Goal: Find contact information: Find contact information

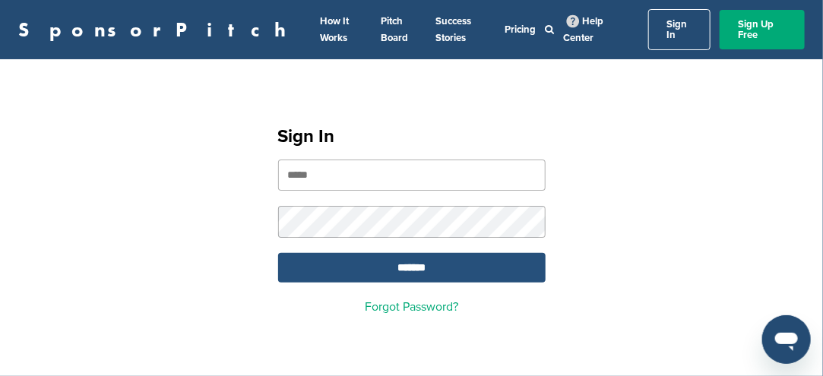
type input "**********"
drag, startPoint x: 388, startPoint y: 258, endPoint x: 397, endPoint y: 248, distance: 13.5
click at [394, 262] on input "*******" at bounding box center [411, 268] width 267 height 30
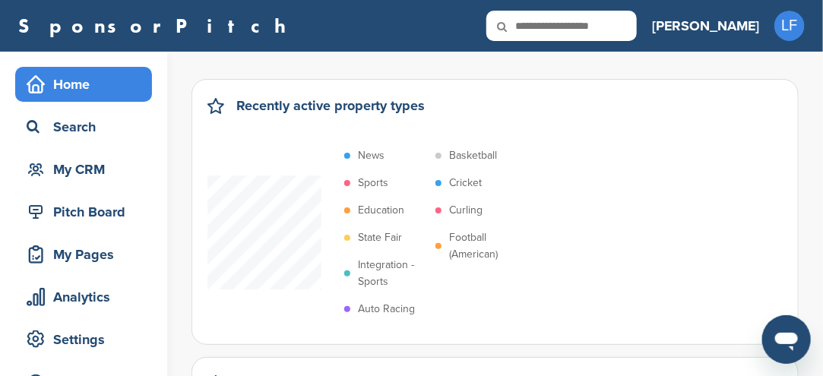
click at [362, 271] on p "Integration - Sports" at bounding box center [393, 273] width 70 height 33
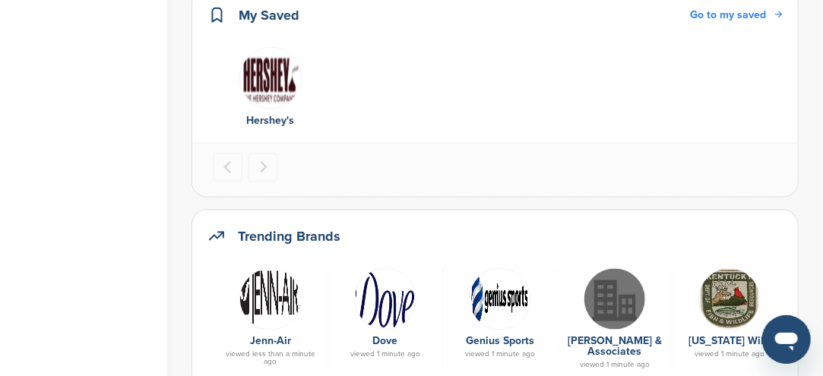
scroll to position [684, 0]
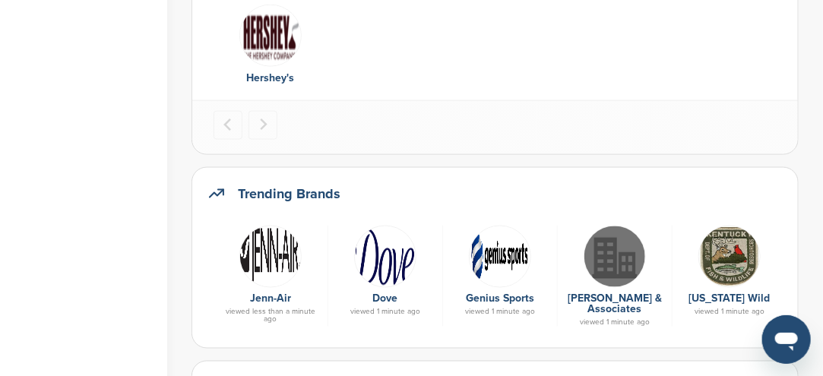
click at [506, 258] on img at bounding box center [500, 257] width 62 height 62
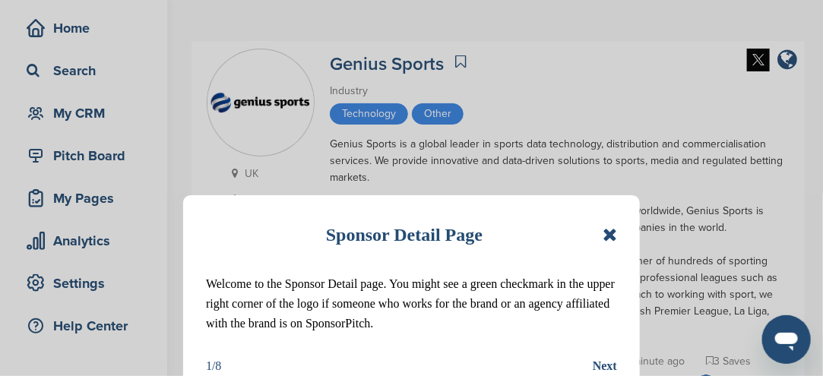
scroll to position [76, 0]
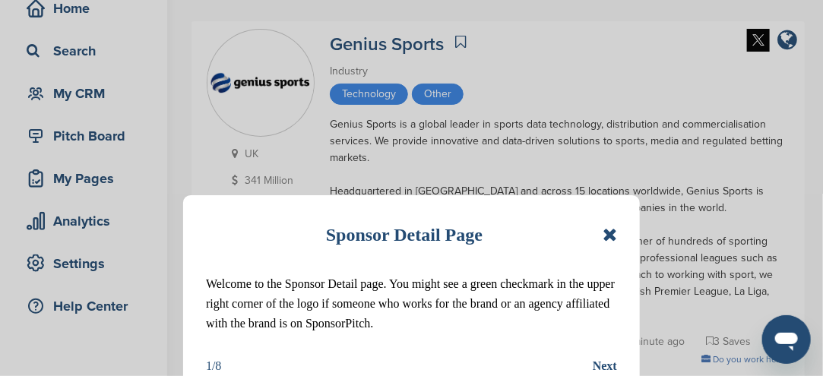
click at [617, 239] on div "Sponsor Detail Page Welcome to the Sponsor Detail page. You might see a green c…" at bounding box center [411, 297] width 457 height 204
click at [609, 231] on icon at bounding box center [610, 235] width 14 height 18
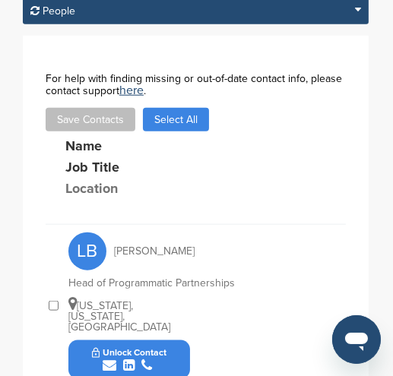
scroll to position [717, 0]
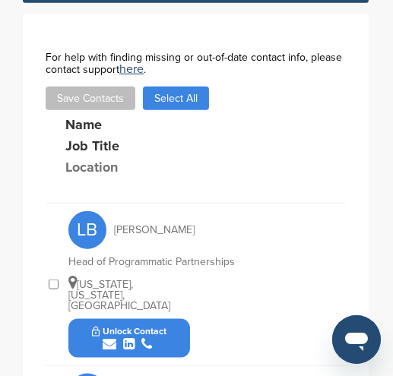
drag, startPoint x: 171, startPoint y: 317, endPoint x: 164, endPoint y: 326, distance: 11.4
click at [164, 326] on button "Unlock Contact" at bounding box center [130, 338] width 112 height 46
click at [166, 316] on button "Unlock Contact" at bounding box center [130, 338] width 112 height 46
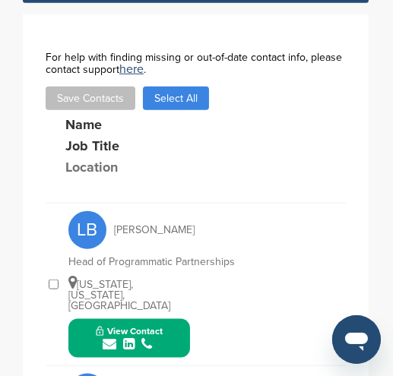
click at [166, 315] on button "View Contact" at bounding box center [128, 338] width 103 height 46
click at [179, 374] on img at bounding box center [177, 379] width 11 height 11
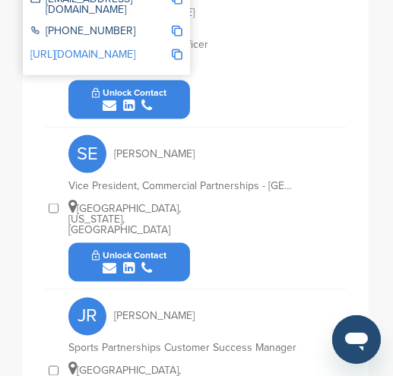
scroll to position [1173, 0]
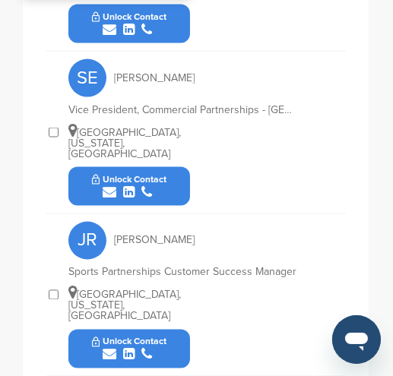
click at [175, 326] on button "Unlock Contact" at bounding box center [130, 349] width 112 height 46
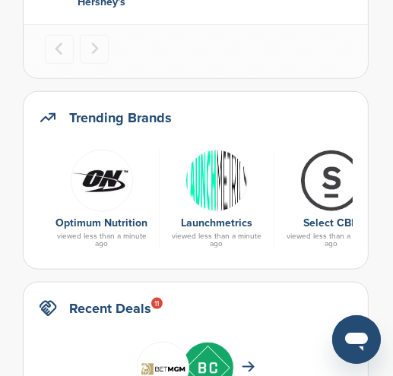
scroll to position [836, 0]
